Goal: Navigation & Orientation: Find specific page/section

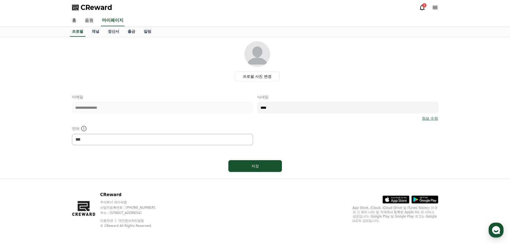
select select "**********"
drag, startPoint x: 104, startPoint y: 24, endPoint x: 106, endPoint y: 28, distance: 4.0
click at [104, 24] on link "마이페이지" at bounding box center [113, 20] width 24 height 11
click at [110, 31] on link "정산서" at bounding box center [114, 31] width 20 height 10
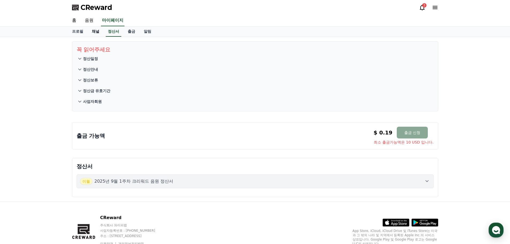
click at [90, 33] on link "채널" at bounding box center [96, 31] width 16 height 10
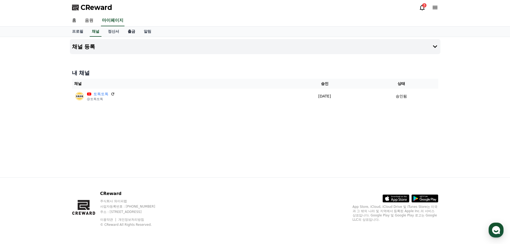
click at [127, 31] on link "출금" at bounding box center [131, 31] width 16 height 10
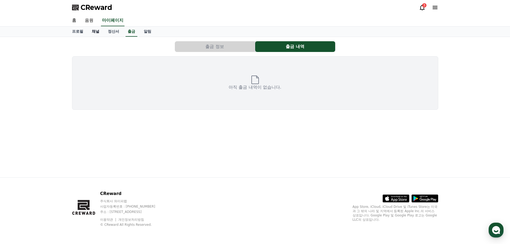
click at [99, 32] on link "채널" at bounding box center [96, 31] width 16 height 10
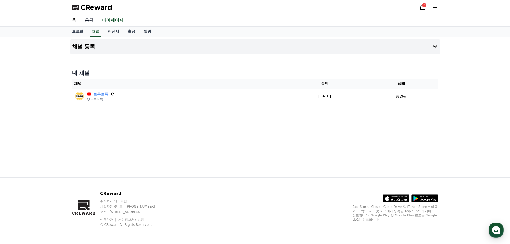
click at [88, 22] on link "음원" at bounding box center [89, 20] width 17 height 11
